Goal: Task Accomplishment & Management: Manage account settings

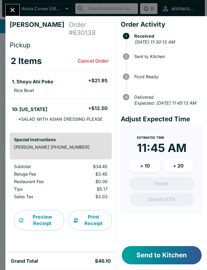
click at [154, 251] on button "Send to Kitchen" at bounding box center [162, 255] width 80 height 18
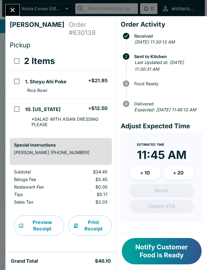
click at [144, 180] on button "+ 10" at bounding box center [144, 172] width 31 height 13
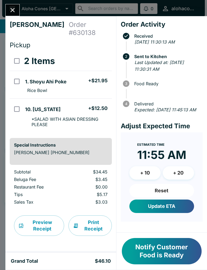
click at [172, 213] on button "Update ETA" at bounding box center [161, 206] width 65 height 13
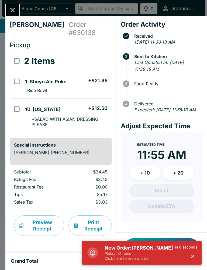
click at [10, 8] on icon "Close" at bounding box center [12, 9] width 7 height 7
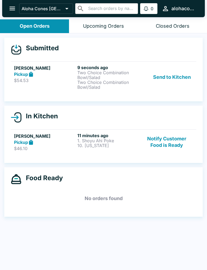
click at [157, 81] on button "Send to Kitchen" at bounding box center [172, 77] width 42 height 25
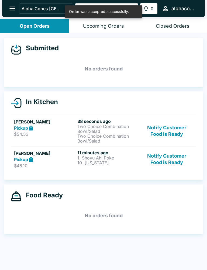
click at [82, 130] on p "Two Choice Combination Bowl/Salad" at bounding box center [107, 129] width 61 height 10
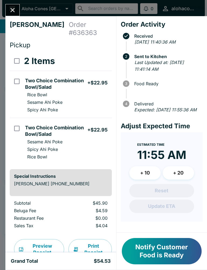
click at [11, 8] on icon "Close" at bounding box center [12, 9] width 7 height 7
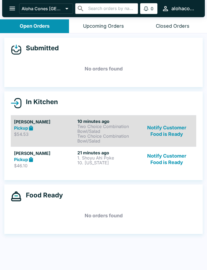
click at [100, 134] on p "Two Choice Combination Bowl/Salad" at bounding box center [107, 139] width 61 height 10
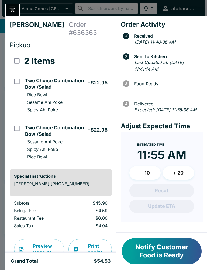
click at [15, 5] on button "Close" at bounding box center [13, 10] width 14 height 12
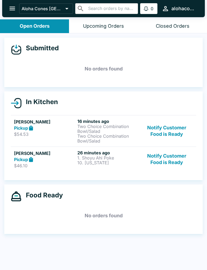
click at [52, 153] on h5 "[PERSON_NAME]" at bounding box center [44, 153] width 61 height 6
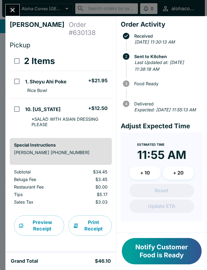
click at [21, 6] on div "[PERSON_NAME] Order # 630138 Pickup 2 Items 1. Shoyu Ahi Poke + $21.95 Rice Bow…" at bounding box center [103, 135] width 207 height 270
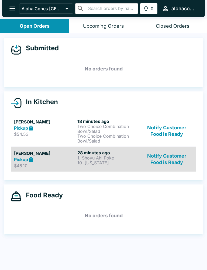
click at [20, 5] on button "Aloha Cones [GEOGRAPHIC_DATA]" at bounding box center [46, 9] width 54 height 10
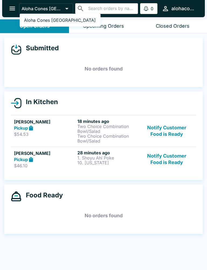
click at [97, 161] on div at bounding box center [103, 135] width 207 height 270
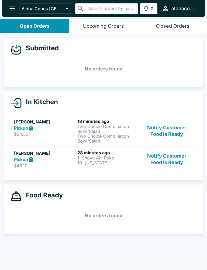
click at [115, 132] on p "Two Choice Combination Bowl/Salad" at bounding box center [107, 129] width 61 height 10
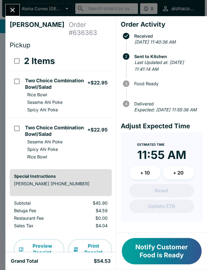
click at [12, 5] on button "Close" at bounding box center [13, 10] width 14 height 12
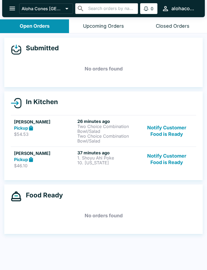
click at [172, 163] on button "Notify Customer Food is Ready" at bounding box center [167, 159] width 52 height 19
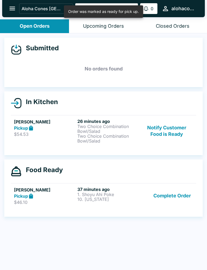
click at [173, 138] on button "Notify Customer Food is Ready" at bounding box center [167, 131] width 52 height 25
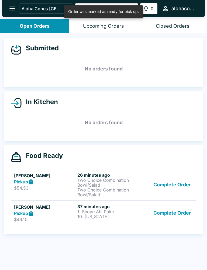
click at [172, 222] on button "Complete Order" at bounding box center [172, 213] width 42 height 19
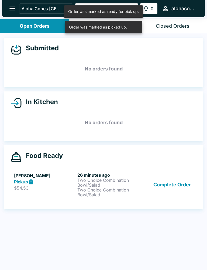
click at [169, 184] on button "Complete Order" at bounding box center [172, 185] width 42 height 25
